Goal: Information Seeking & Learning: Check status

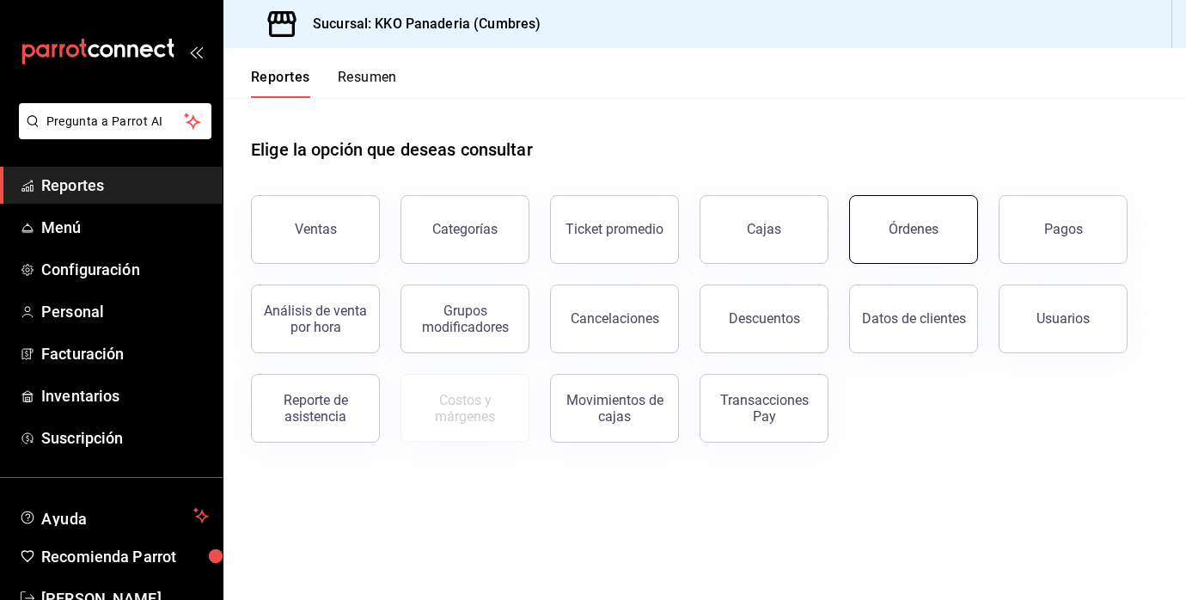
click at [934, 217] on button "Órdenes" at bounding box center [913, 229] width 129 height 69
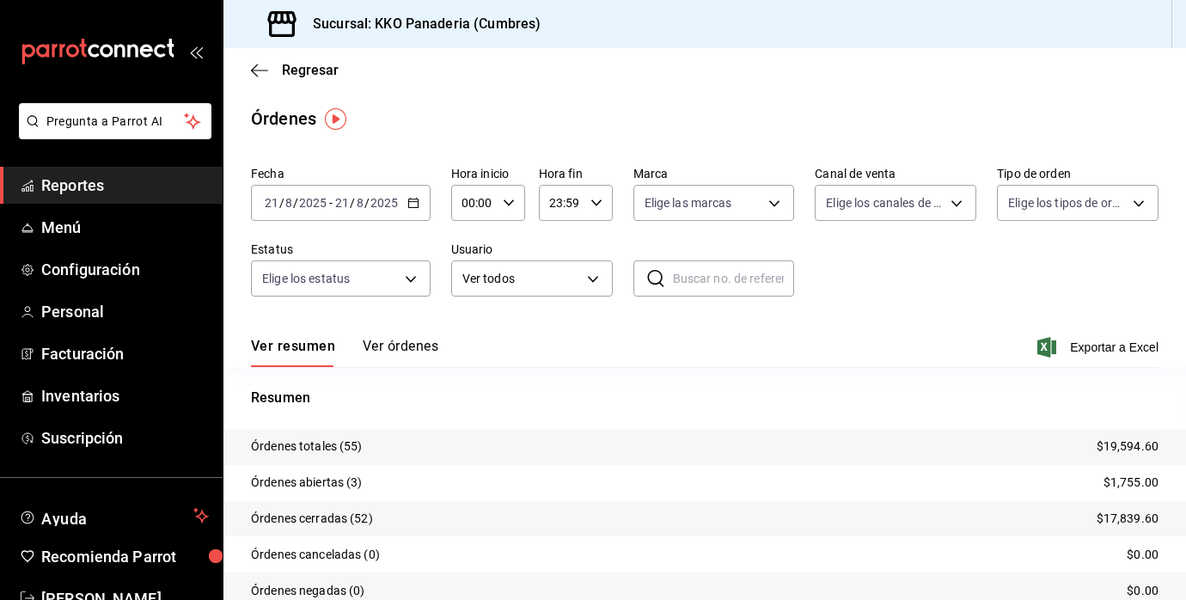
click at [401, 346] on button "Ver órdenes" at bounding box center [401, 352] width 76 height 29
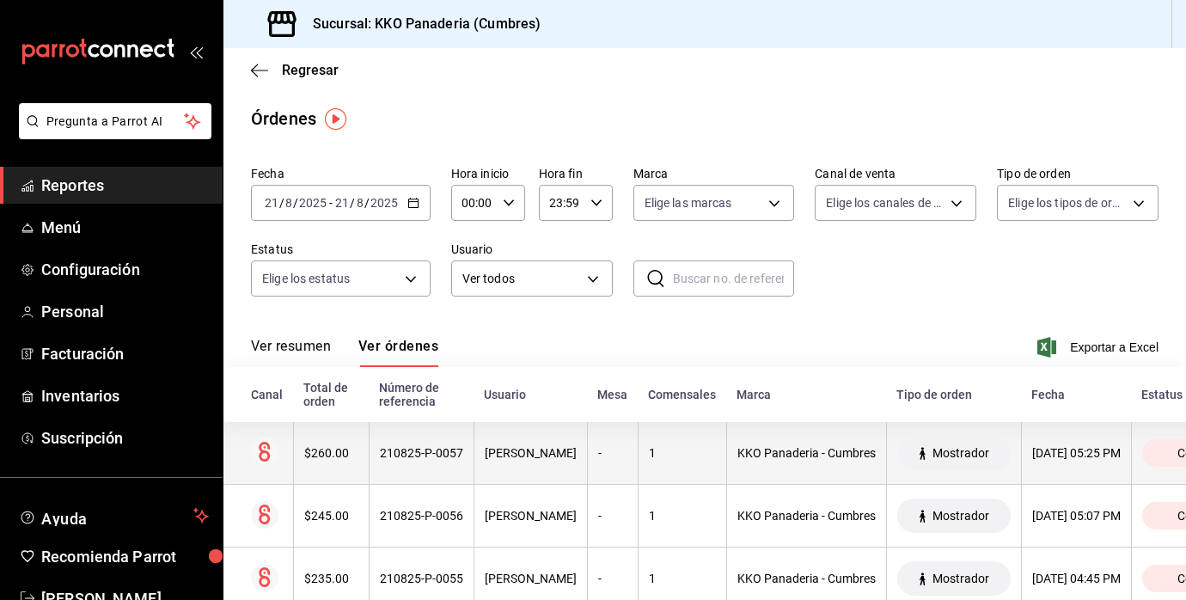
click at [322, 470] on th "$260.00" at bounding box center [331, 453] width 76 height 63
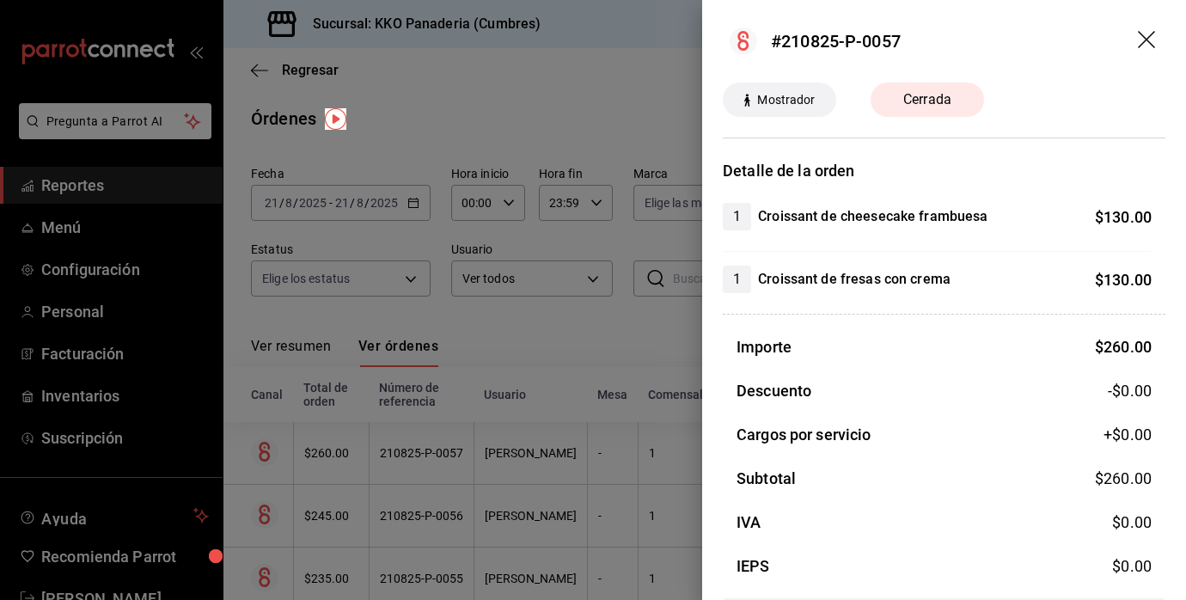
click at [694, 93] on div at bounding box center [593, 300] width 1186 height 600
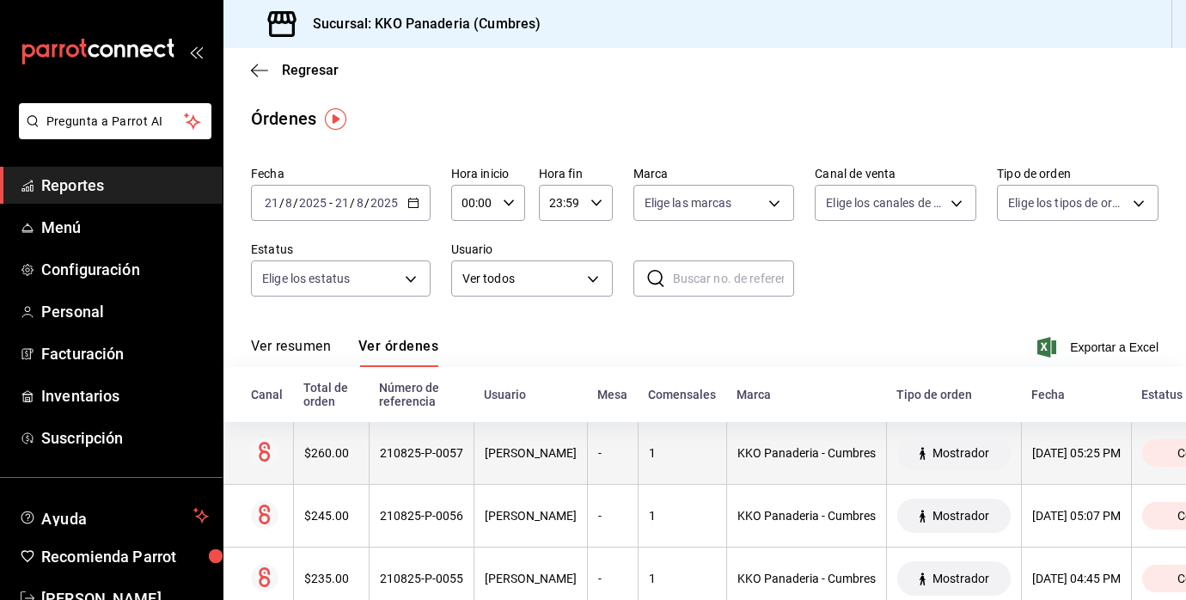
click at [350, 454] on div "$260.00" at bounding box center [331, 453] width 54 height 14
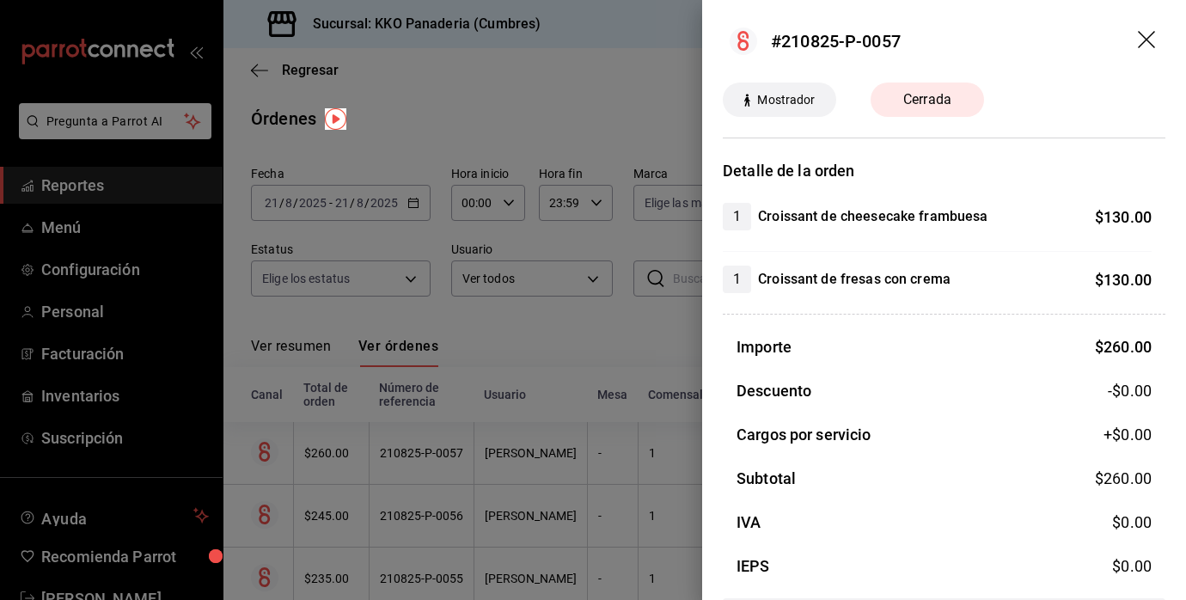
click at [590, 364] on div at bounding box center [593, 300] width 1186 height 600
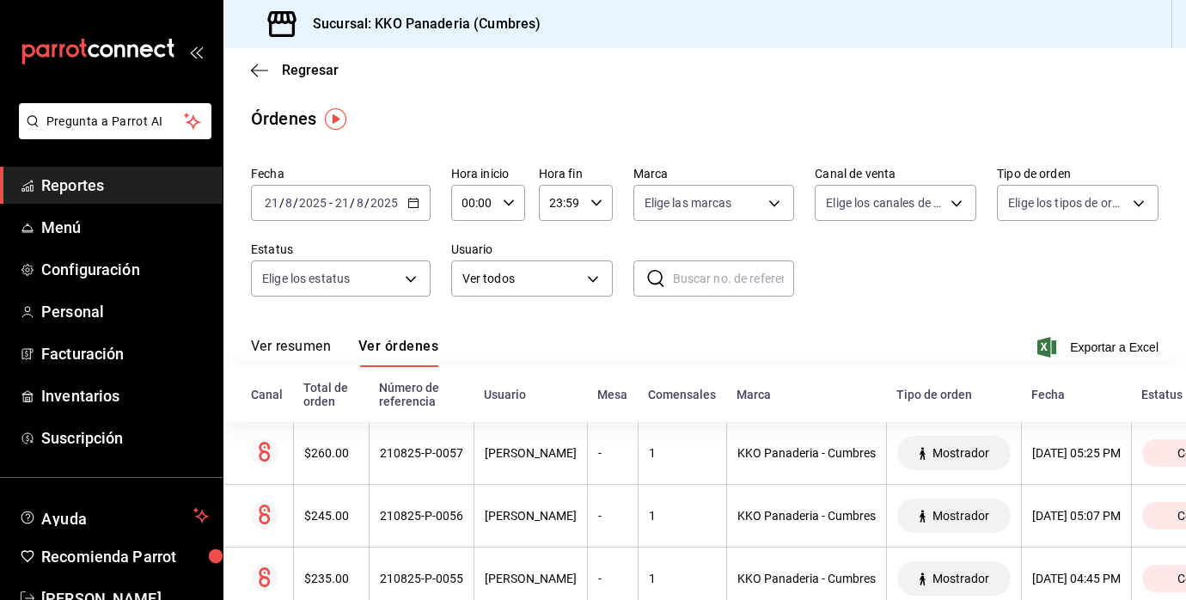
click at [107, 183] on span "Reportes" at bounding box center [125, 185] width 168 height 23
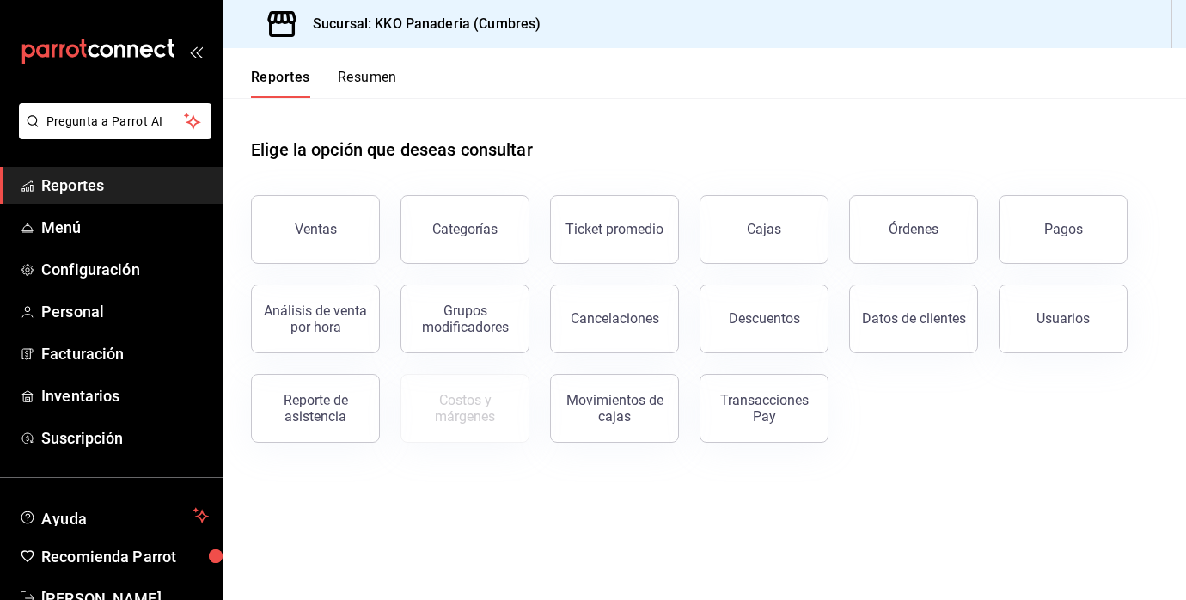
click at [373, 87] on button "Resumen" at bounding box center [367, 83] width 59 height 29
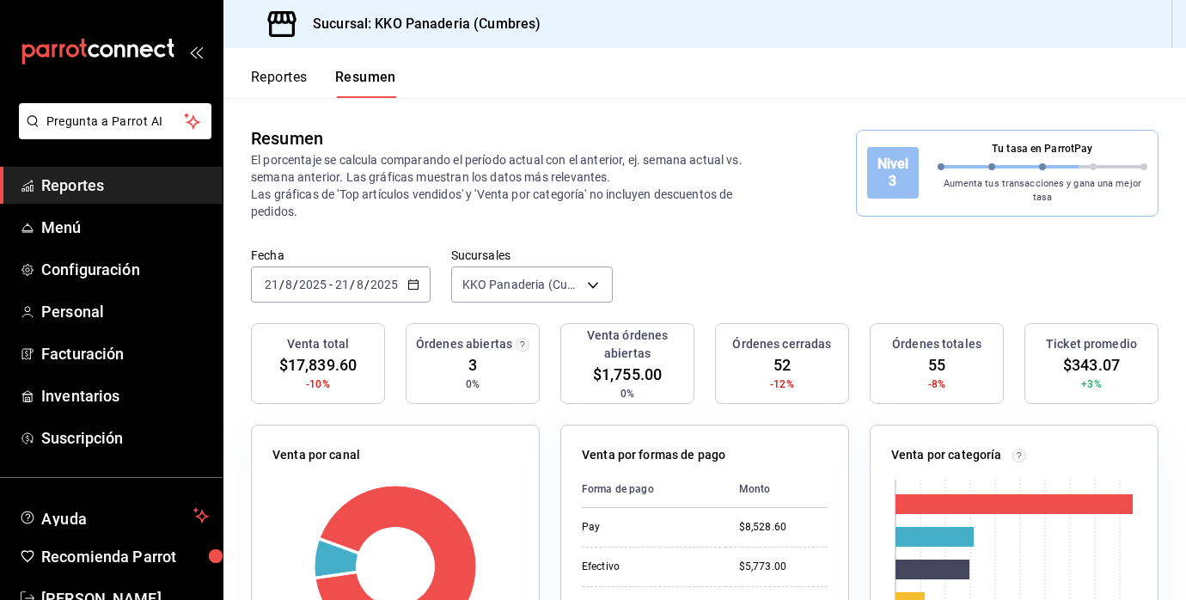
click at [46, 191] on span "Reportes" at bounding box center [125, 185] width 168 height 23
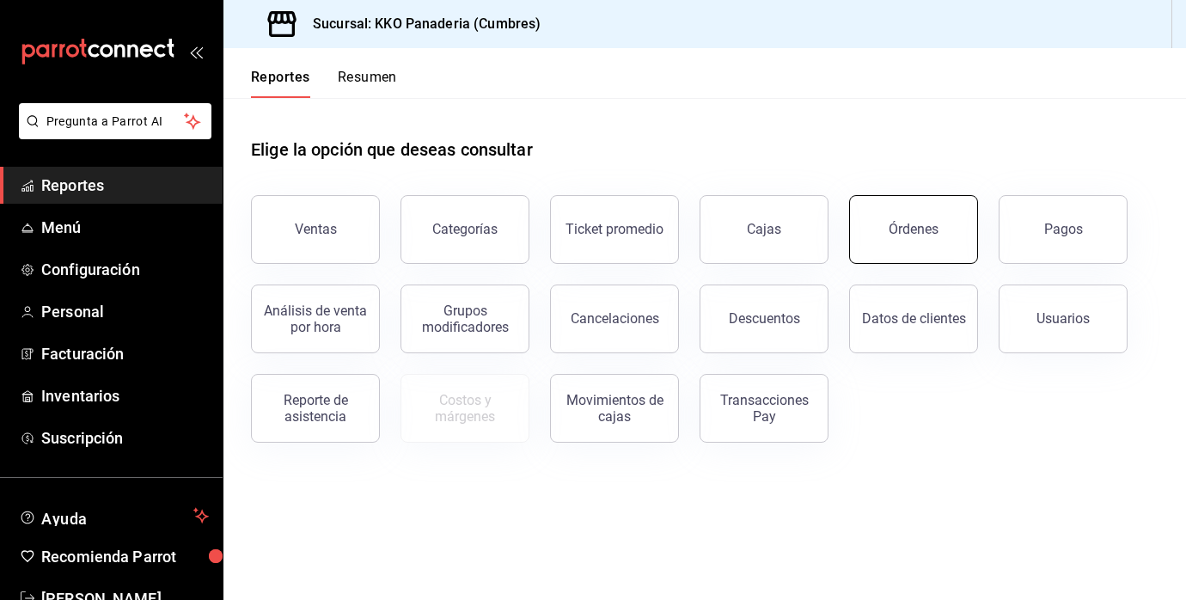
click at [947, 254] on button "Órdenes" at bounding box center [913, 229] width 129 height 69
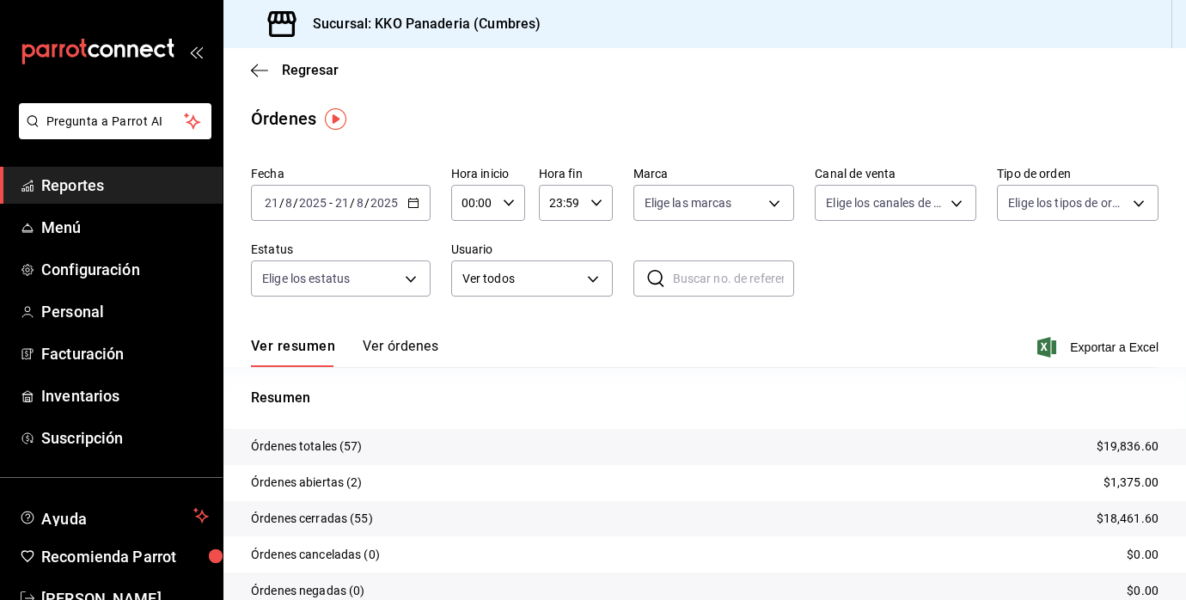
click at [371, 351] on button "Ver órdenes" at bounding box center [401, 352] width 76 height 29
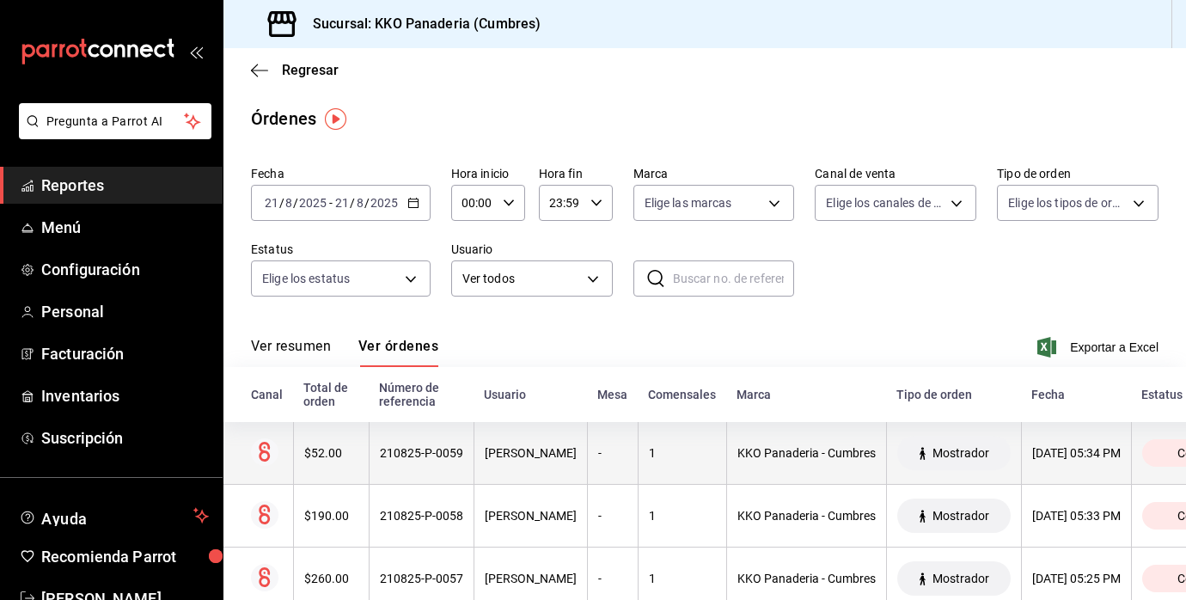
click at [313, 454] on div "$52.00" at bounding box center [331, 453] width 54 height 14
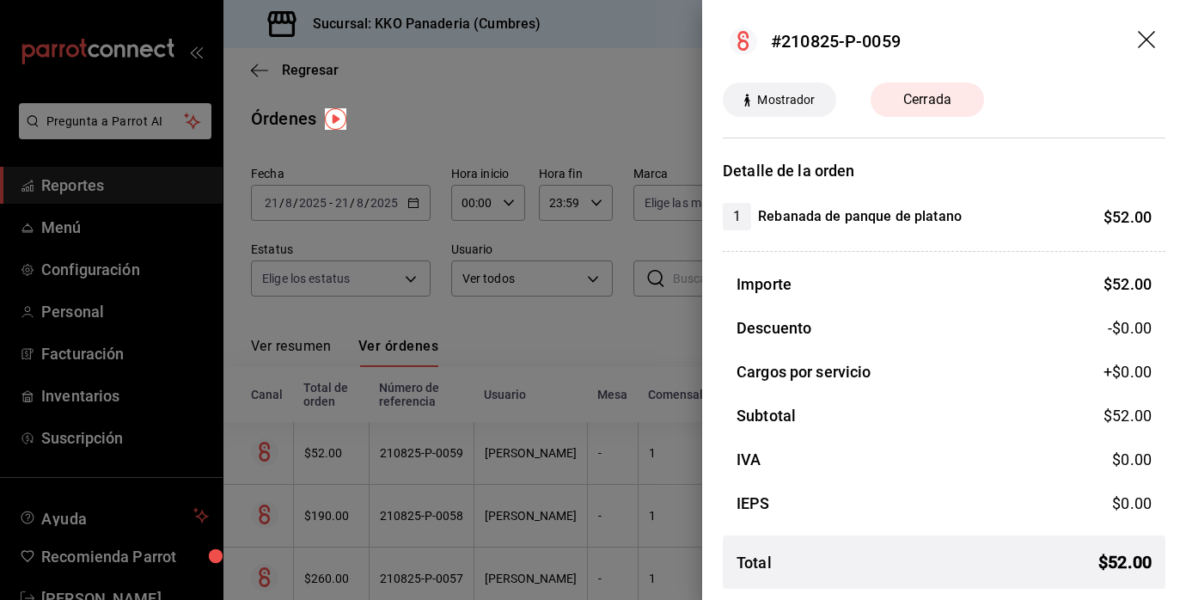
click at [467, 468] on div at bounding box center [593, 300] width 1186 height 600
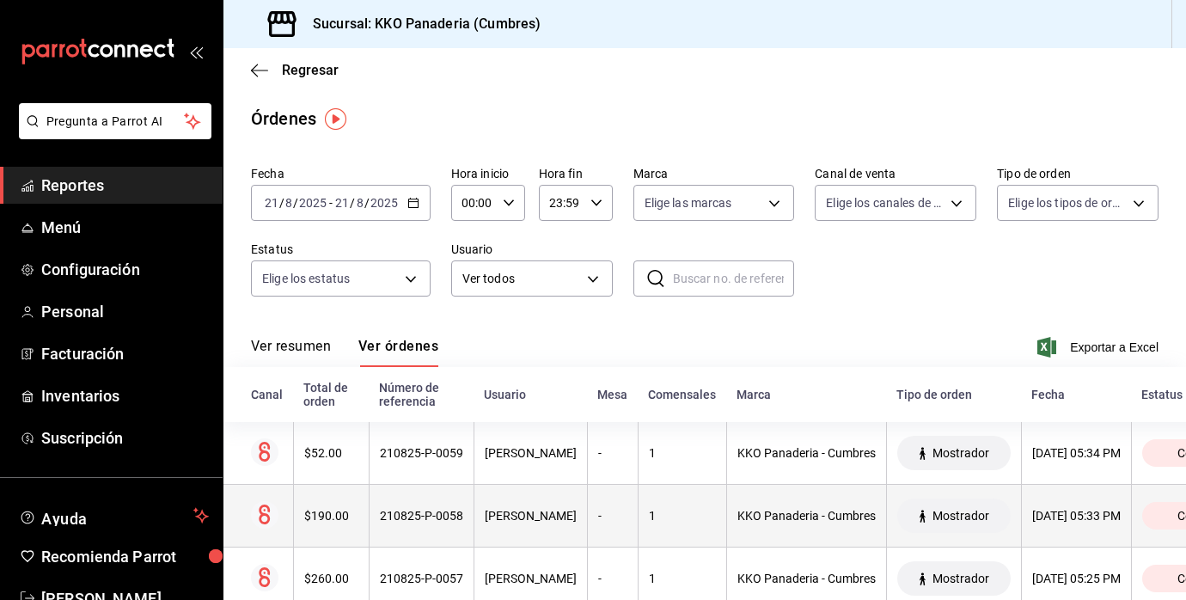
click at [321, 520] on div "$190.00" at bounding box center [331, 516] width 54 height 14
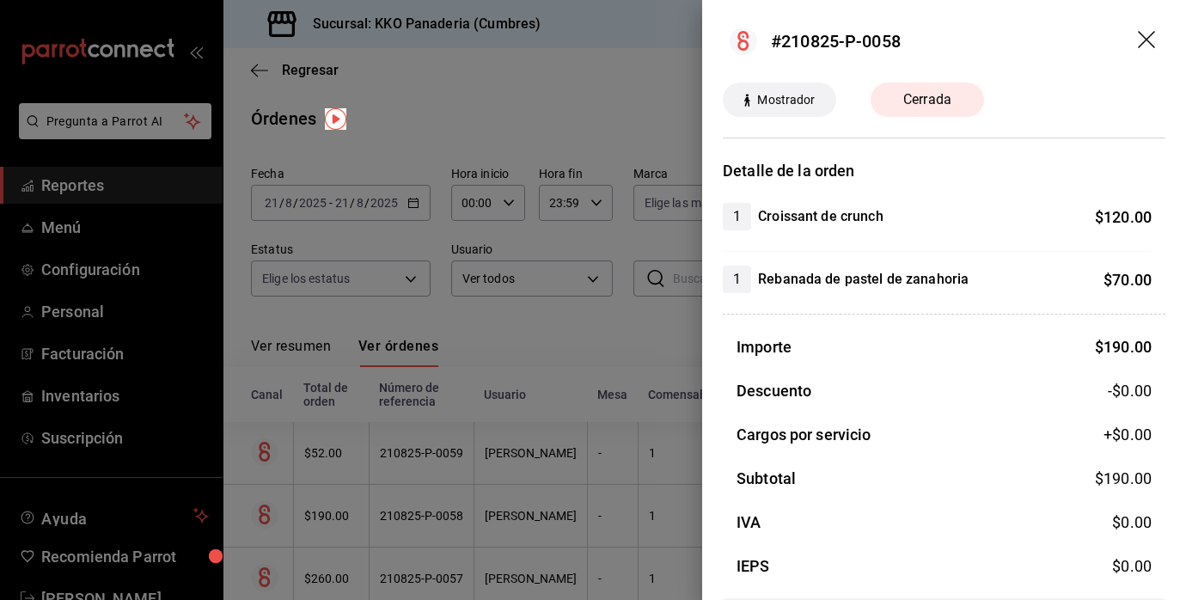
click at [551, 471] on div at bounding box center [593, 300] width 1186 height 600
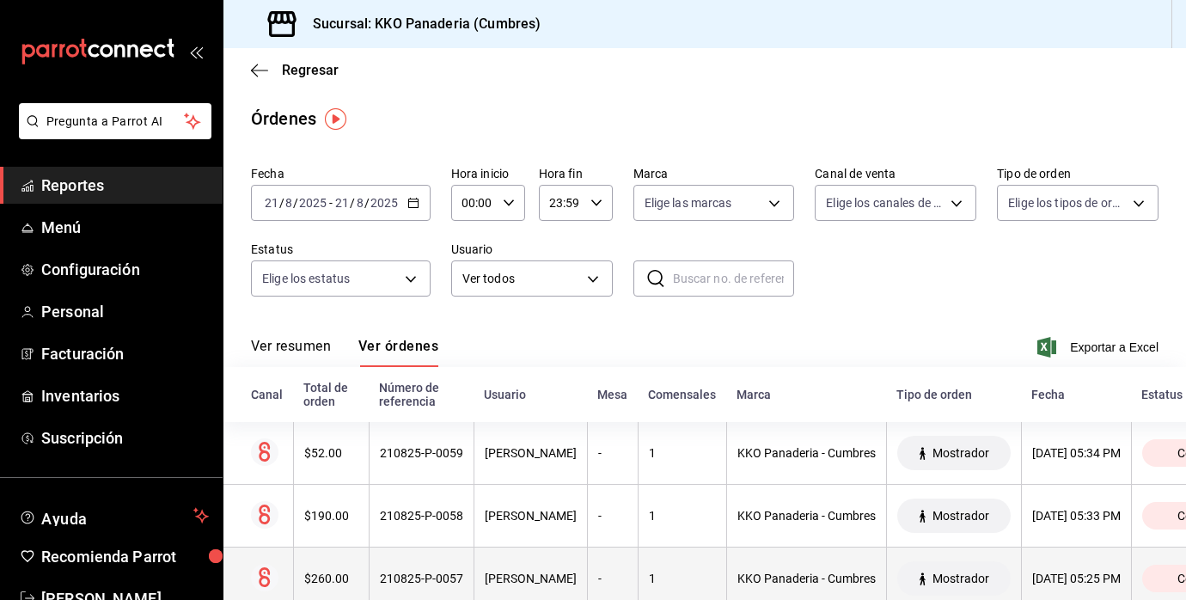
click at [319, 578] on div "$260.00" at bounding box center [331, 579] width 54 height 14
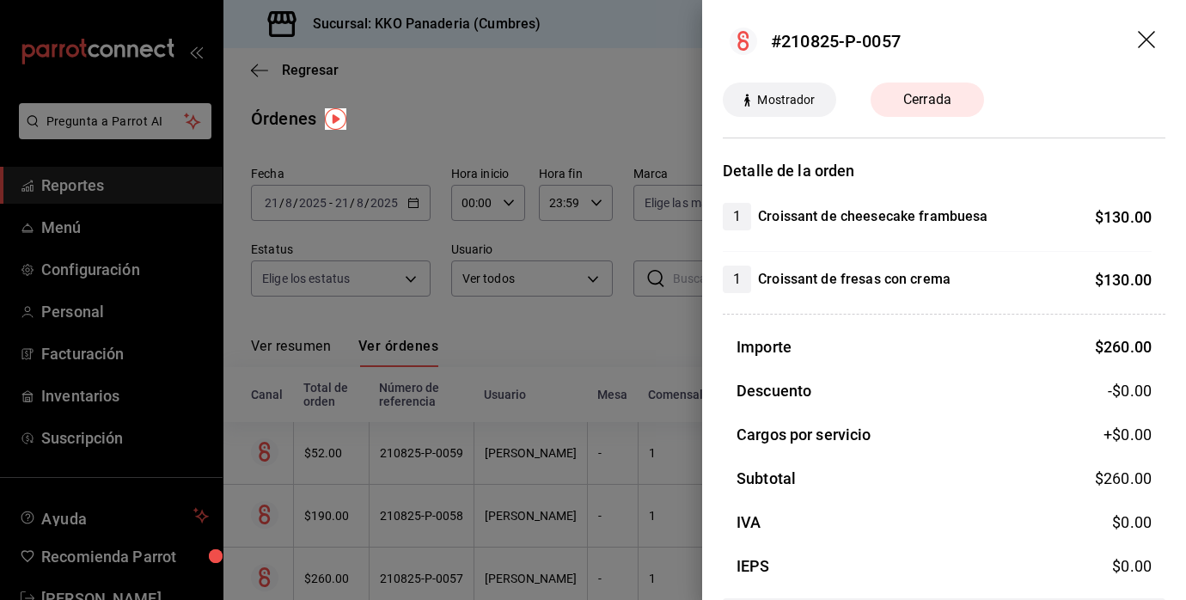
click at [505, 472] on div at bounding box center [593, 300] width 1186 height 600
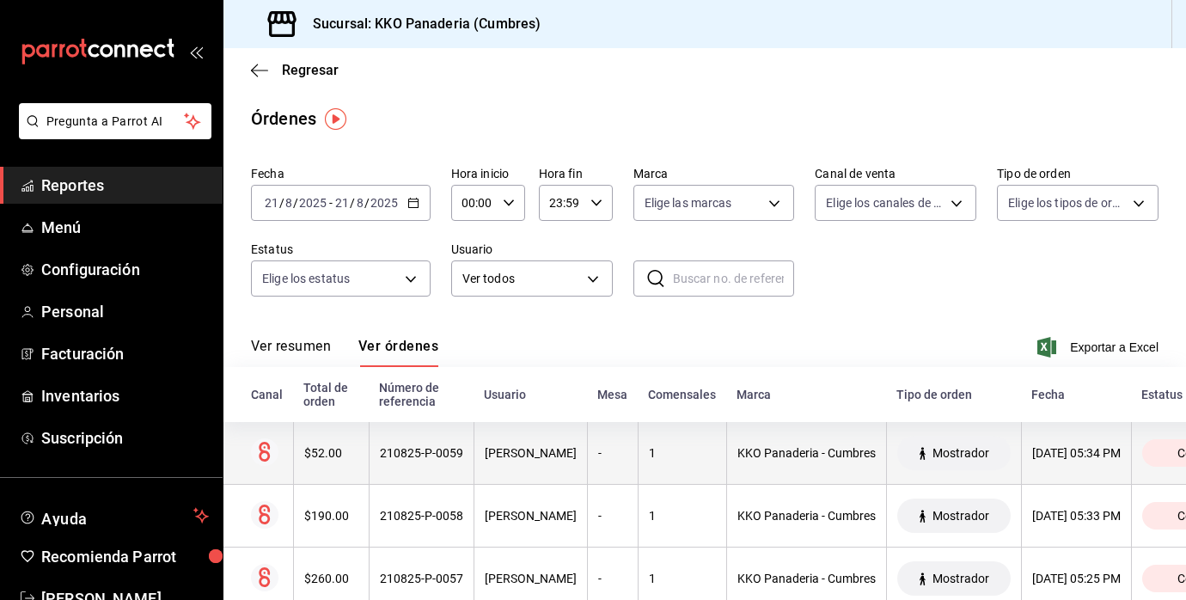
click at [326, 456] on div "$52.00" at bounding box center [331, 453] width 54 height 14
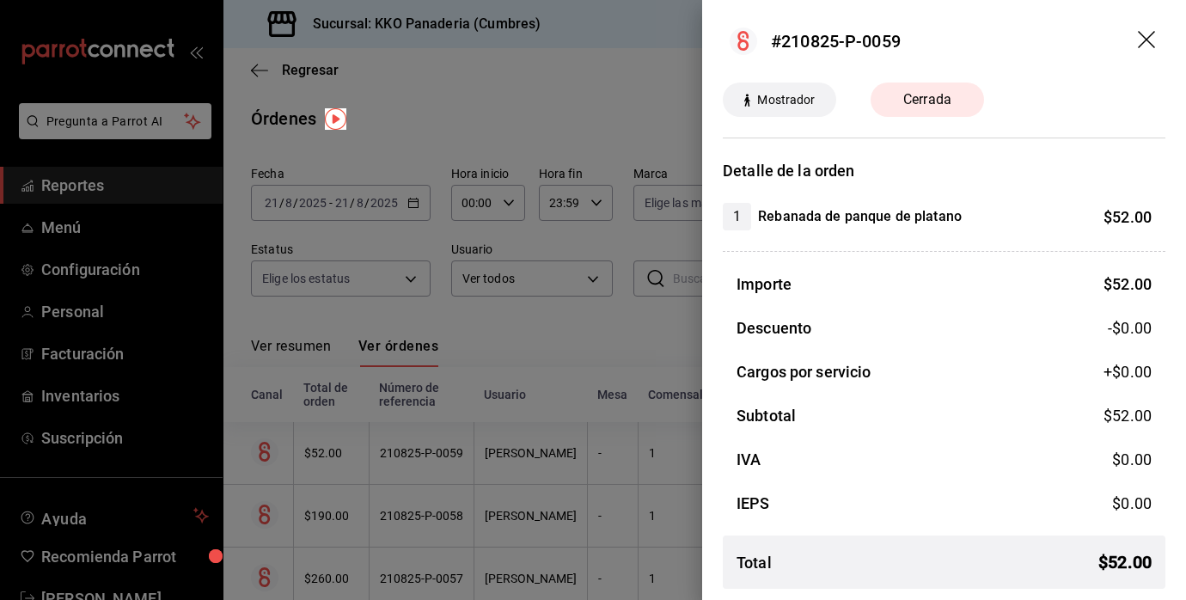
click at [590, 412] on div at bounding box center [593, 300] width 1186 height 600
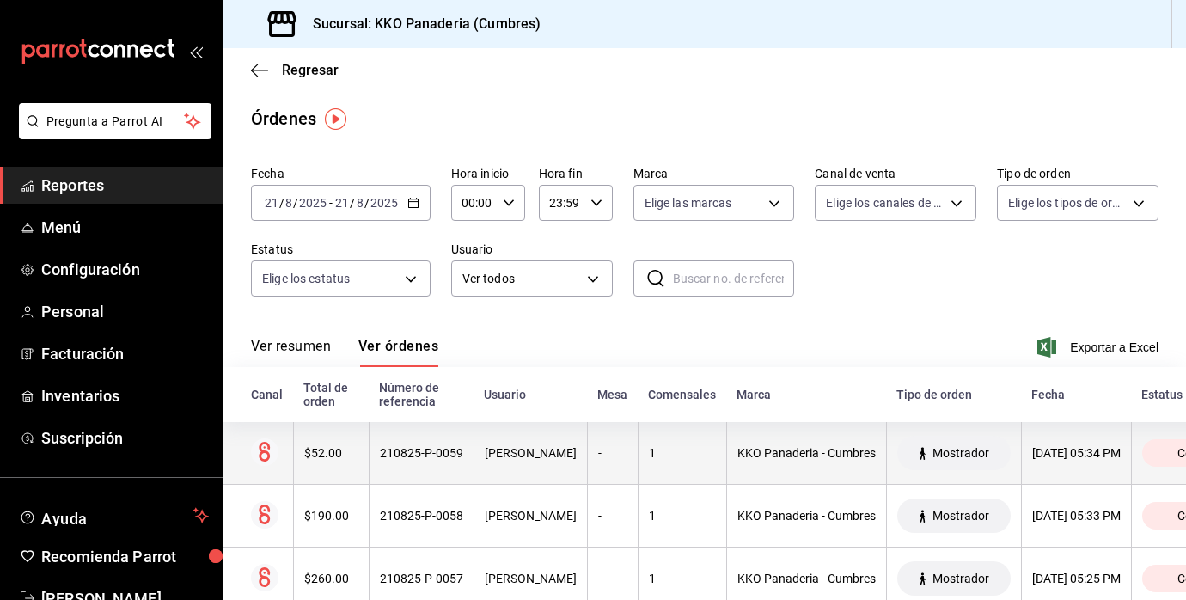
click at [321, 464] on th "$52.00" at bounding box center [331, 453] width 76 height 63
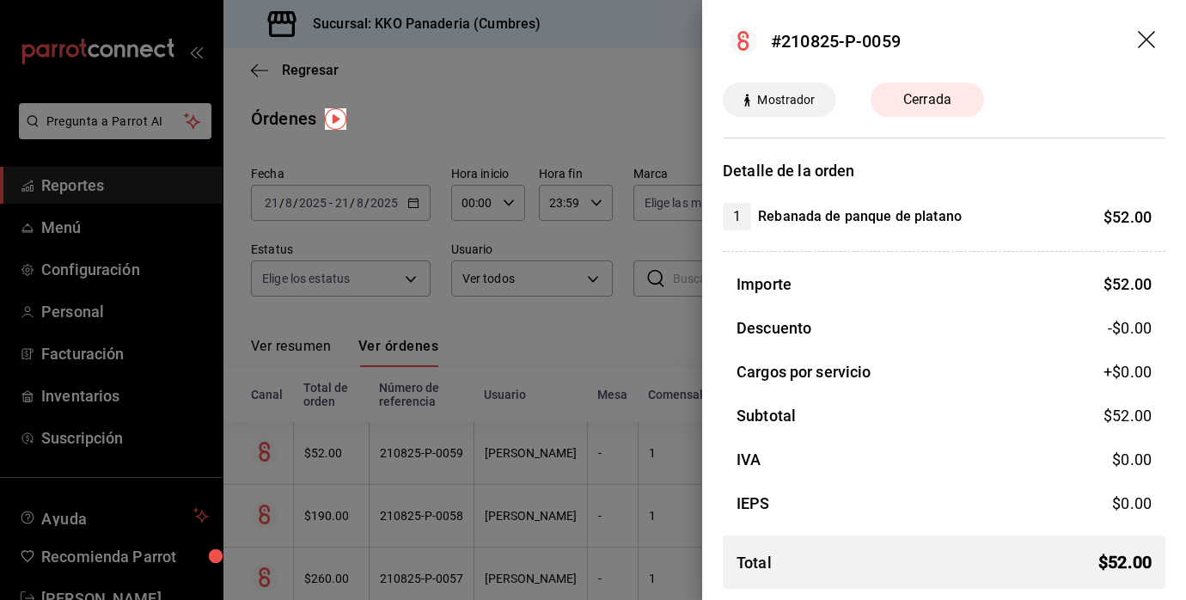
click at [477, 487] on div at bounding box center [593, 300] width 1186 height 600
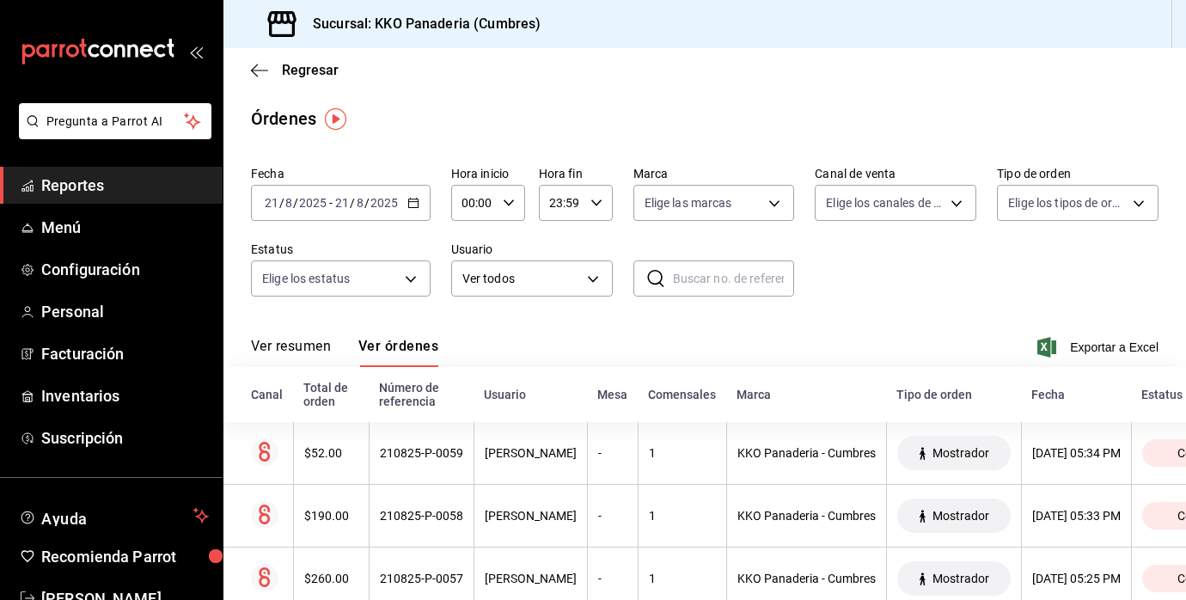
click at [114, 195] on span "Reportes" at bounding box center [125, 185] width 168 height 23
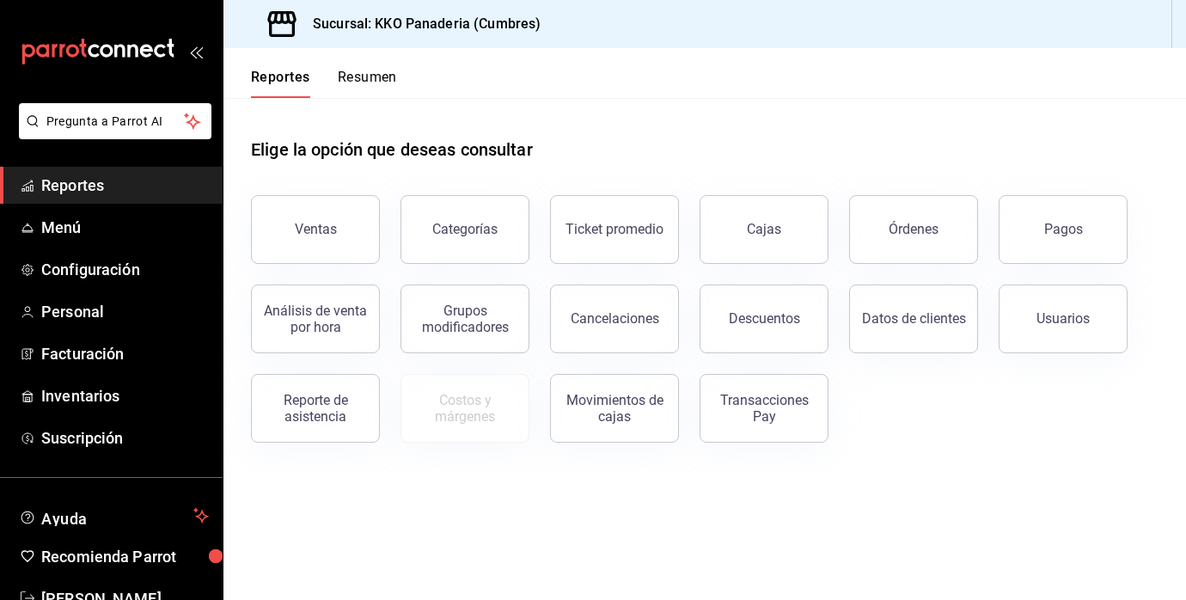
click at [349, 74] on button "Resumen" at bounding box center [367, 83] width 59 height 29
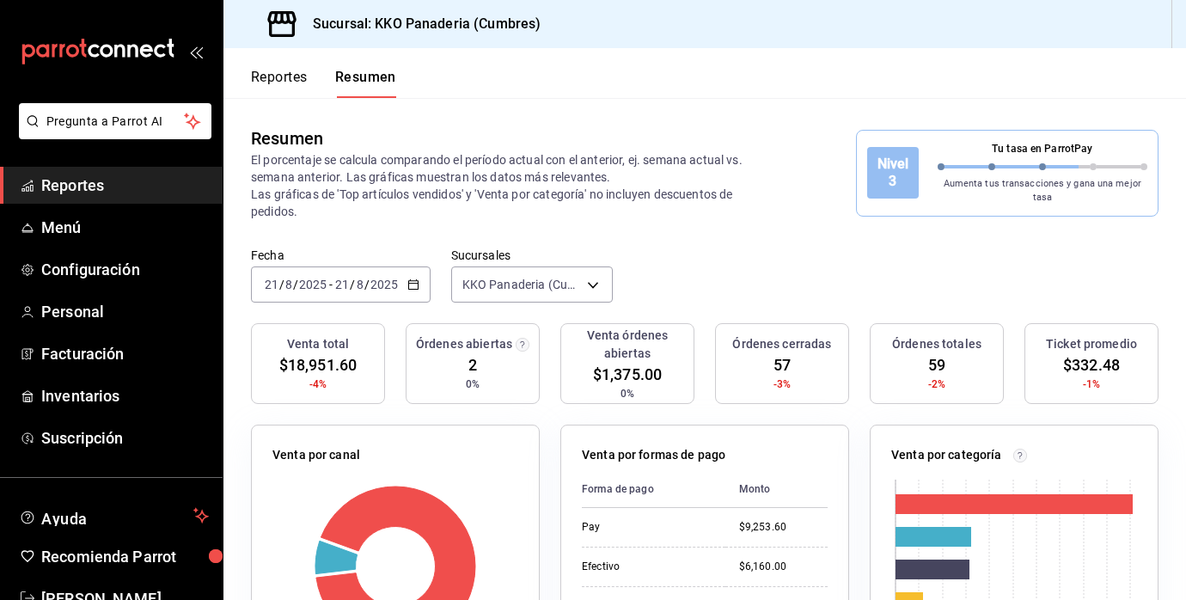
click at [113, 183] on span "Reportes" at bounding box center [125, 185] width 168 height 23
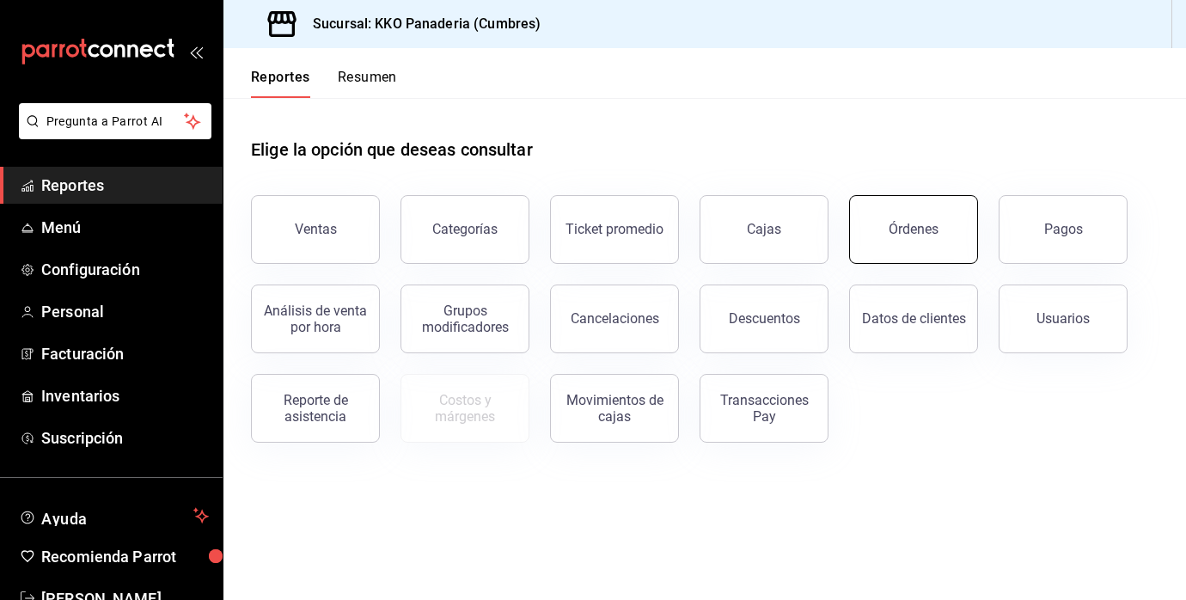
click at [926, 223] on div "Órdenes" at bounding box center [914, 229] width 50 height 16
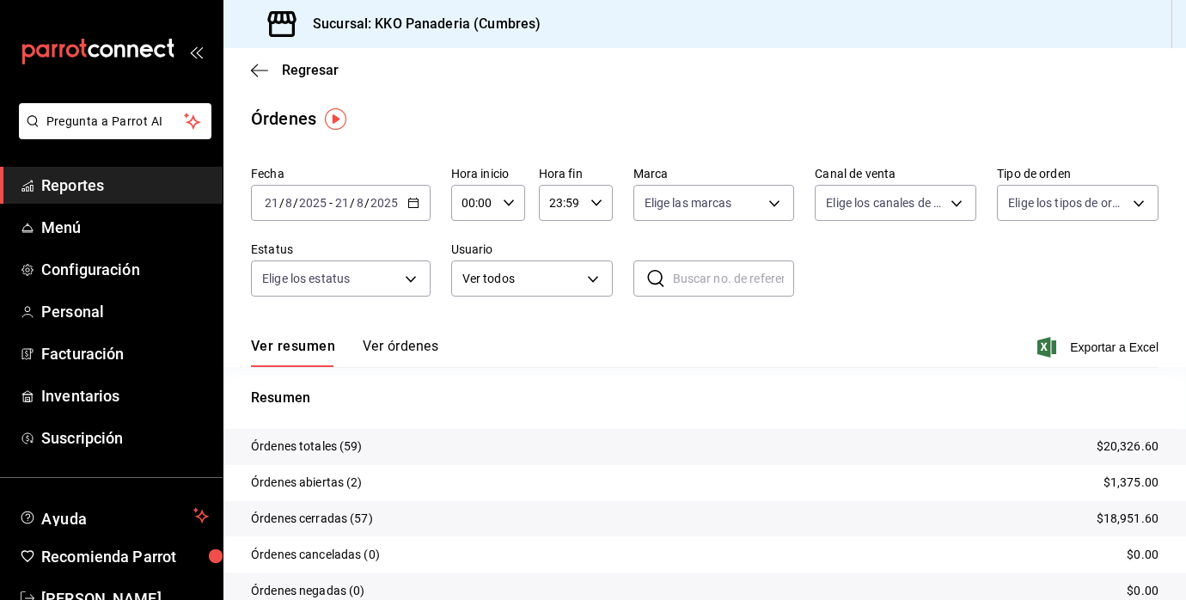
click at [71, 191] on span "Reportes" at bounding box center [125, 185] width 168 height 23
